Goal: Communication & Community: Ask a question

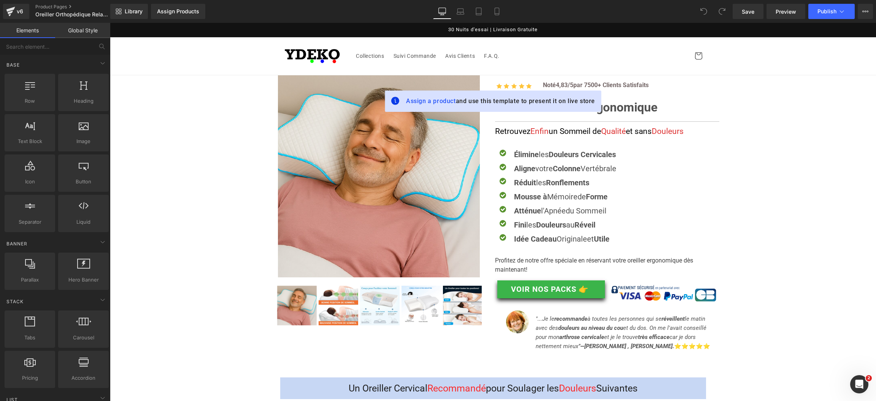
click at [857, 386] on icon "Open Intercom Messenger" at bounding box center [859, 384] width 13 height 13
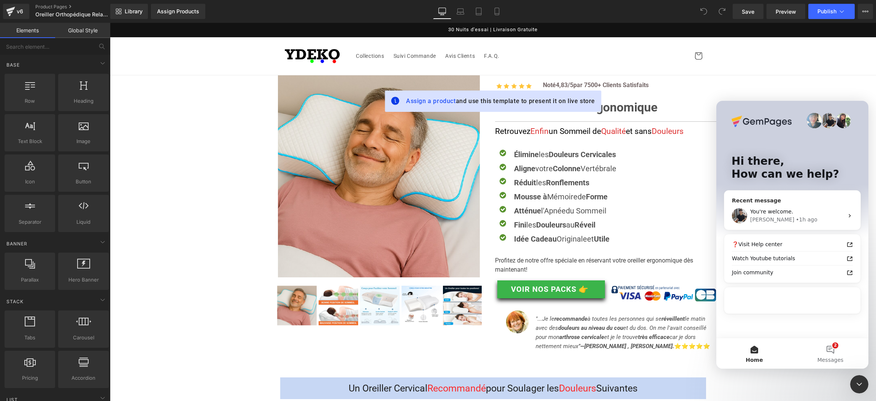
click at [811, 213] on div "You're welcome." at bounding box center [797, 212] width 94 height 8
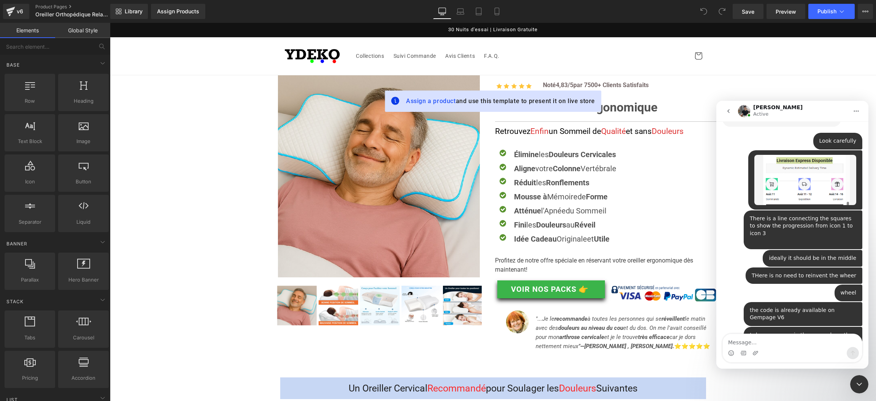
scroll to position [7307, 0]
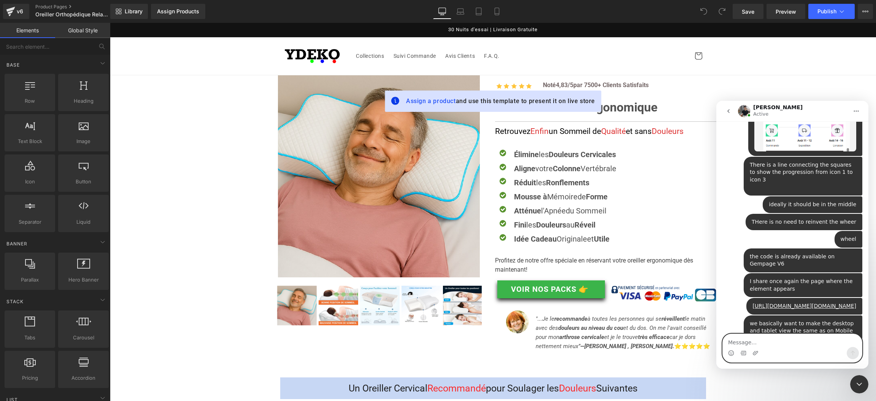
click at [792, 347] on div "Intercom messenger" at bounding box center [792, 348] width 139 height 28
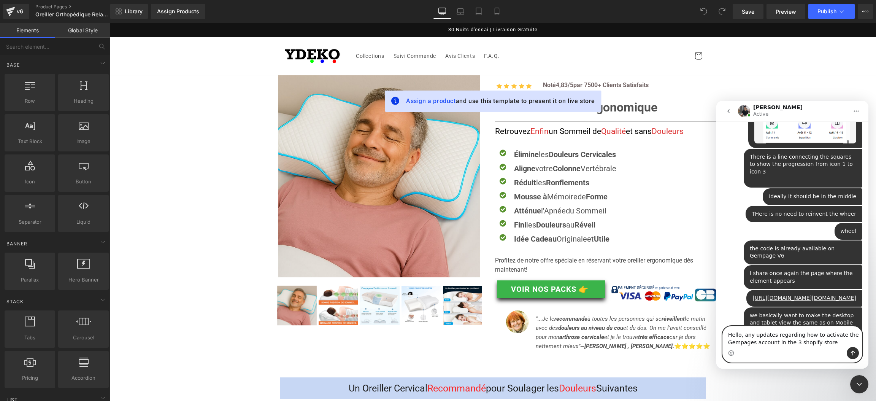
type textarea "Hello, any updates regarding how to activate the Gempages account in the 3 shop…"
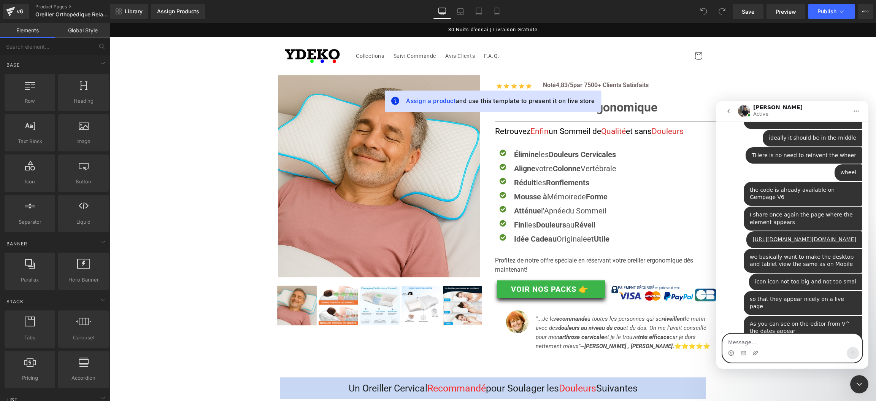
scroll to position [7430, 0]
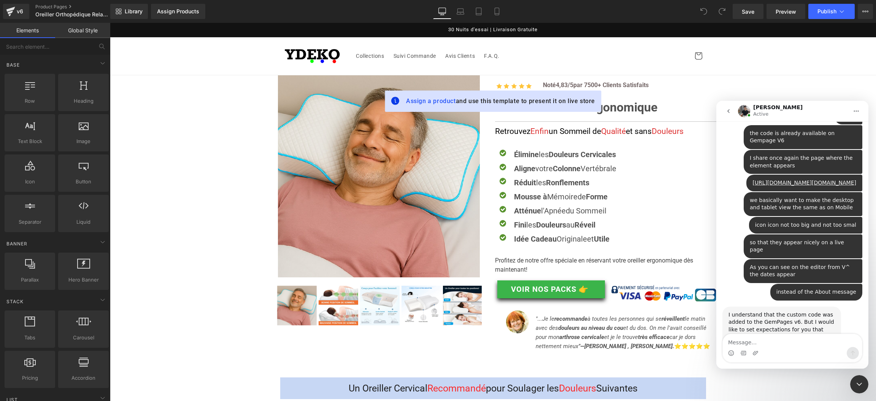
click at [792, 348] on div "Intercom messenger" at bounding box center [792, 353] width 139 height 12
click at [795, 343] on textarea "Message…" at bounding box center [792, 340] width 139 height 13
type textarea "ok thanks"
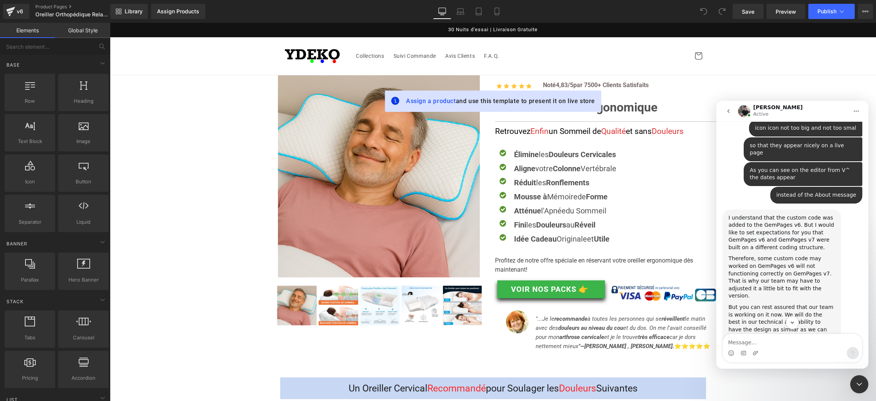
scroll to position [7641, 0]
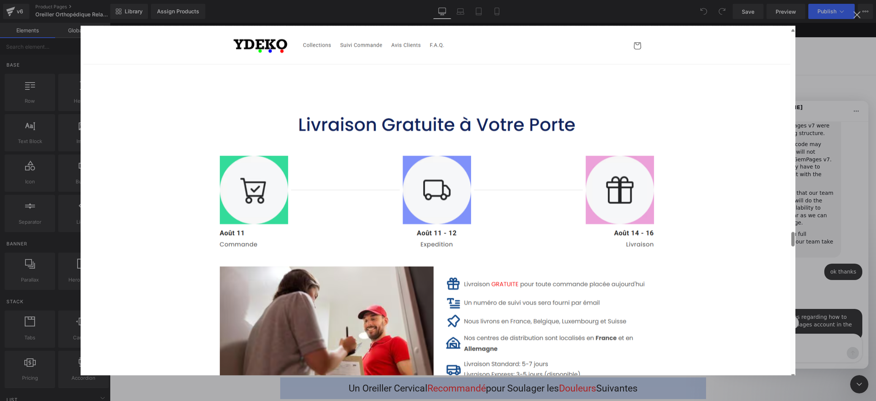
scroll to position [0, 0]
click at [821, 140] on div "Intercom messenger" at bounding box center [438, 200] width 876 height 401
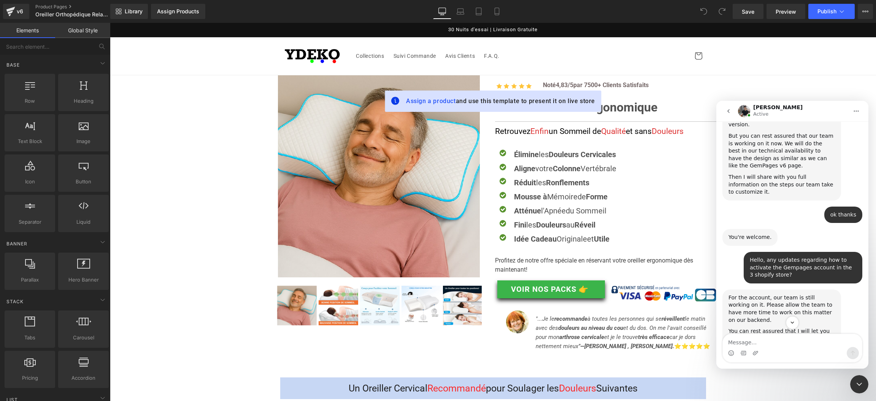
scroll to position [7812, 0]
